Goal: Task Accomplishment & Management: Use online tool/utility

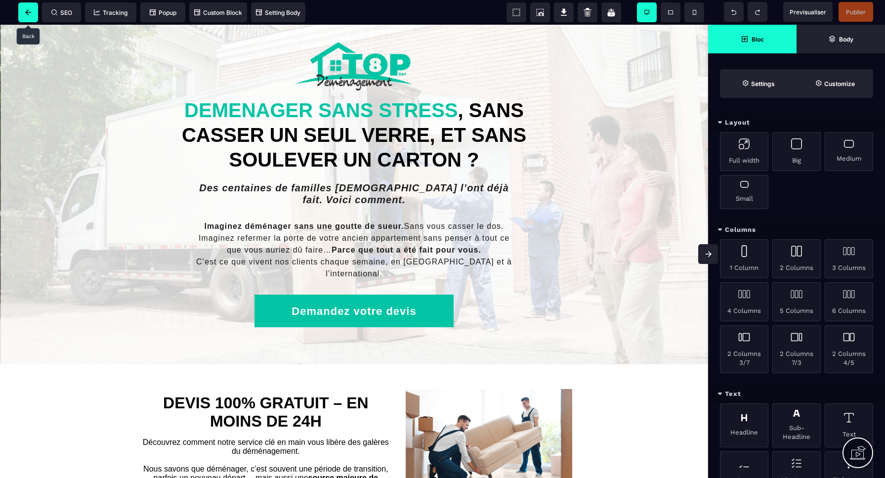
click at [30, 15] on span at bounding box center [28, 12] width 20 height 20
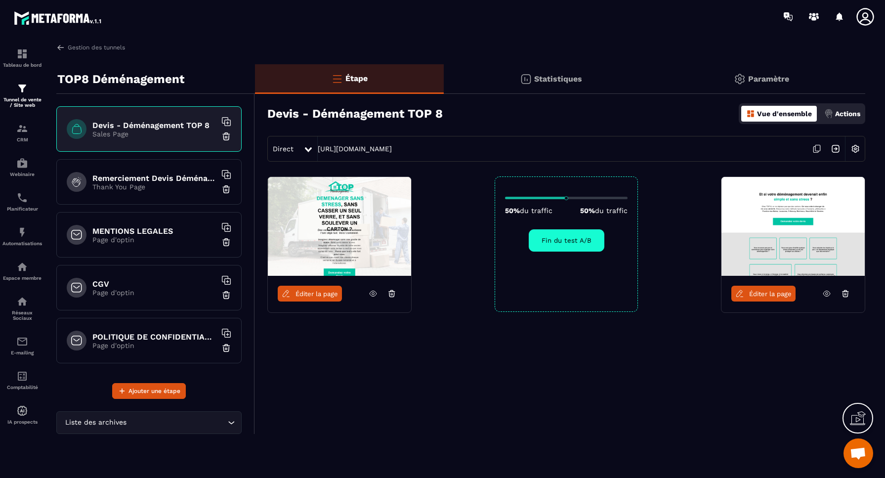
click at [857, 149] on img at bounding box center [855, 148] width 19 height 19
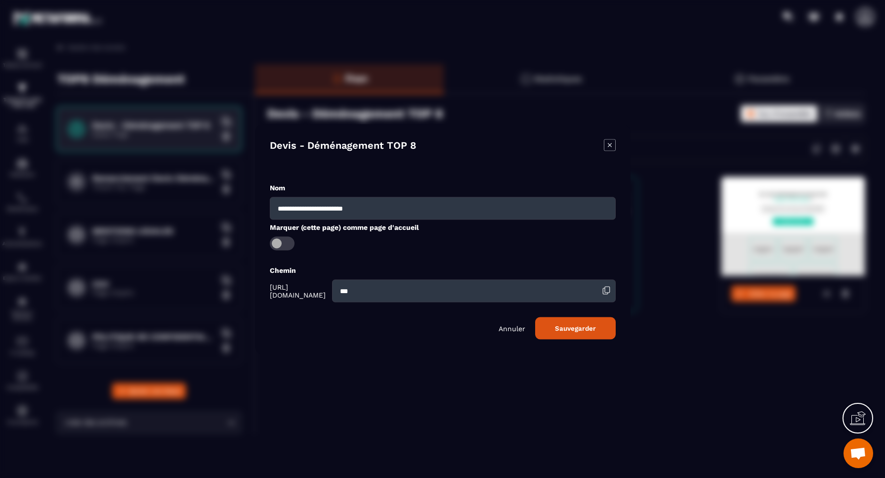
click at [274, 244] on span "Modal window" at bounding box center [282, 243] width 25 height 14
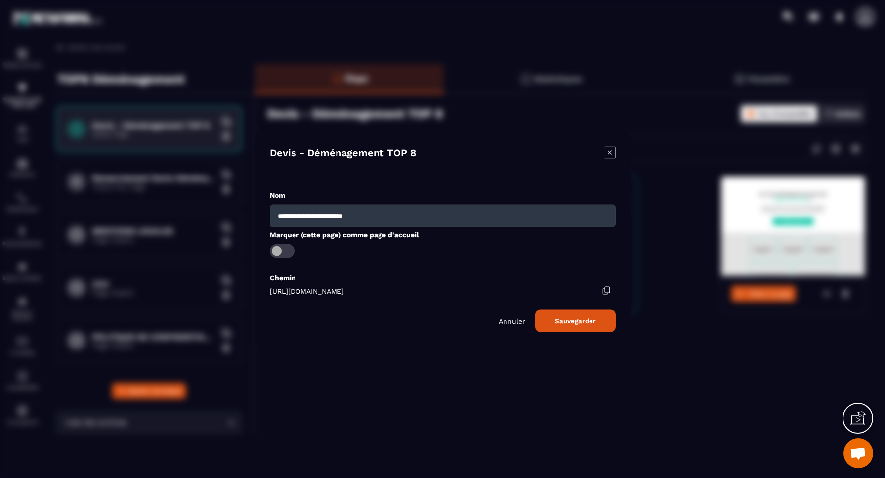
click at [517, 323] on p "Annuler" at bounding box center [512, 321] width 27 height 8
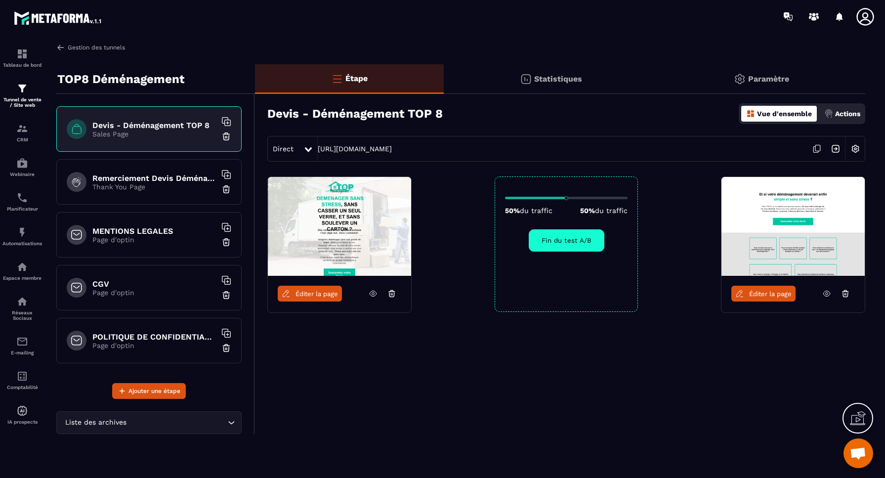
click at [84, 48] on link "Gestion des tunnels" at bounding box center [90, 47] width 69 height 9
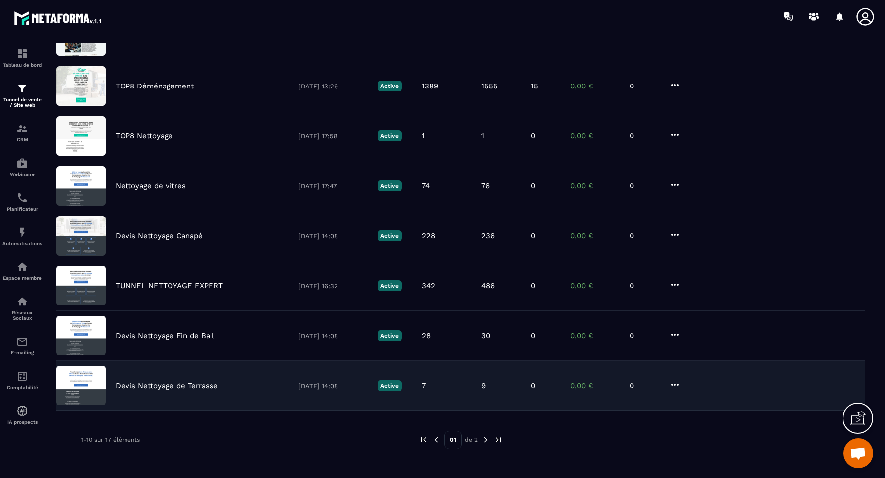
scroll to position [218, 0]
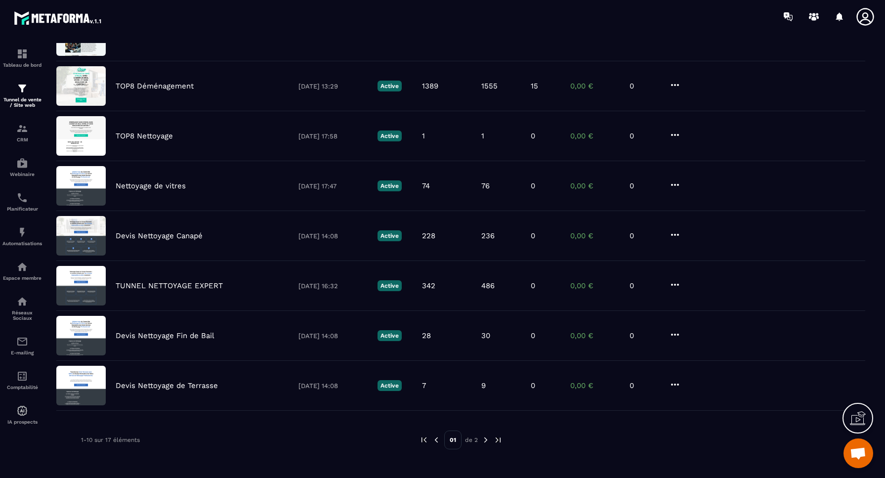
click at [483, 440] on img at bounding box center [485, 439] width 9 height 9
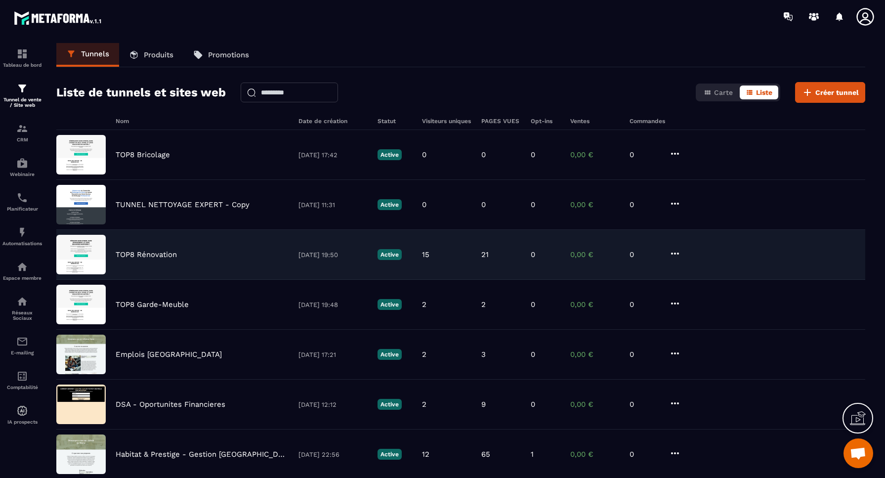
click at [159, 255] on p "TOP8 Rénovation" at bounding box center [146, 254] width 61 height 9
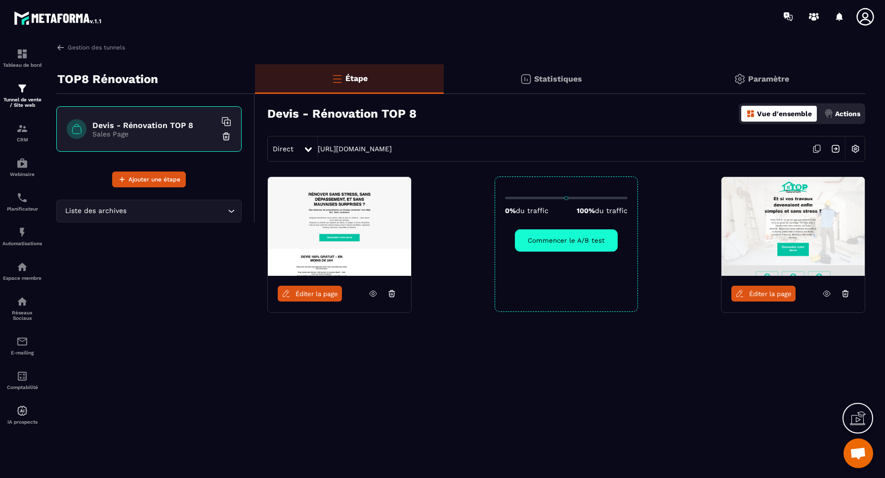
click at [318, 296] on span "Éditer la page" at bounding box center [317, 293] width 43 height 7
